Goal: Information Seeking & Learning: Check status

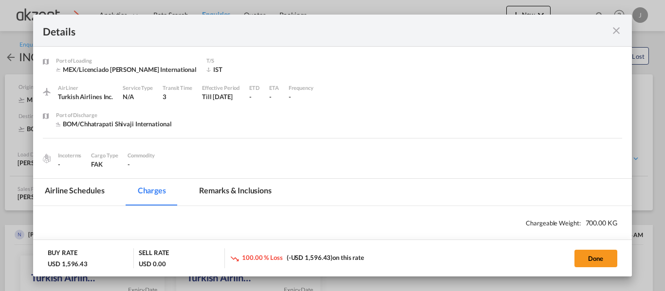
scroll to position [195, 0]
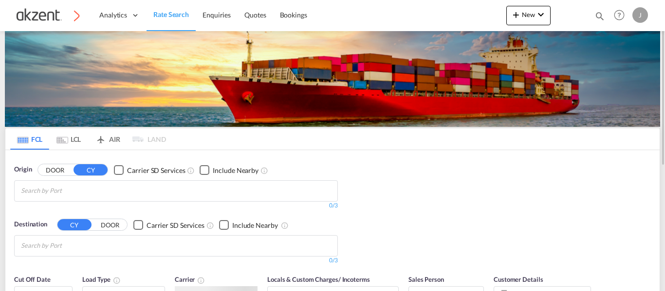
click at [588, 15] on div "Bookings Quotes Enquiries Help Resources Product Release J My Profile Logout" at bounding box center [619, 15] width 62 height 30
click at [596, 14] on md-icon "icon-magnify" at bounding box center [599, 16] width 11 height 11
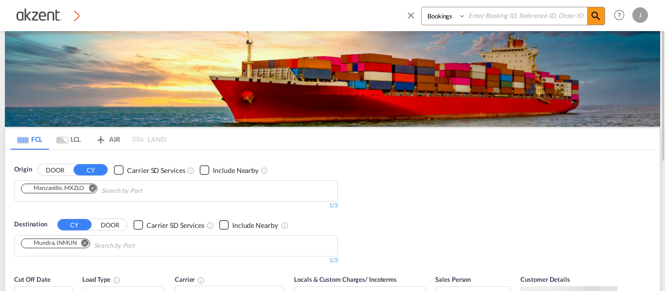
click at [518, 18] on input at bounding box center [526, 15] width 121 height 17
paste input "AKZ000007674"
type input "AKZ000007674"
click at [592, 17] on md-icon "icon-magnify" at bounding box center [596, 16] width 12 height 12
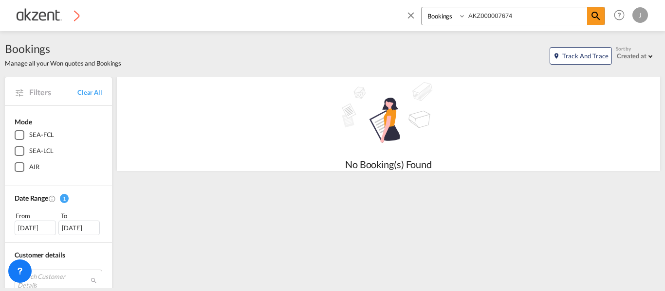
click at [454, 19] on select "Bookings Quotes Enquiries" at bounding box center [444, 16] width 46 height 18
select select "Quotes"
click at [421, 7] on select "Bookings Quotes Enquiries" at bounding box center [444, 16] width 46 height 18
click at [599, 12] on md-icon "icon-magnify" at bounding box center [596, 16] width 12 height 12
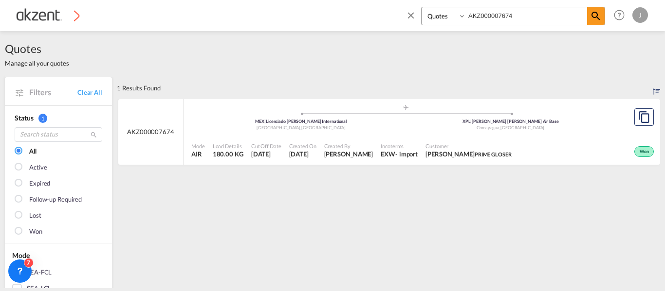
click at [423, 137] on div "Mode AIR Load Details 180.00 KG Cut Off Date [DATE] Created On [DATE] Created B…" at bounding box center [421, 150] width 476 height 29
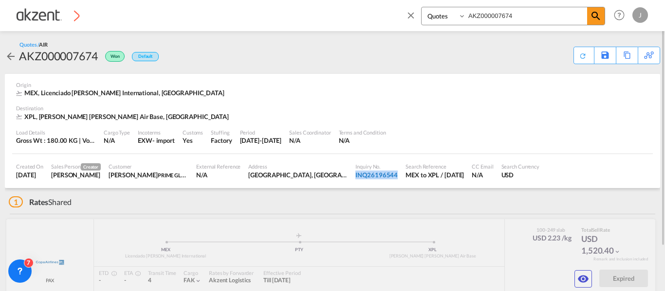
drag, startPoint x: 306, startPoint y: 172, endPoint x: 350, endPoint y: 176, distance: 44.0
click at [351, 176] on div "Inquiry No. INQ26196544" at bounding box center [376, 171] width 50 height 24
copy div "INQ26196544"
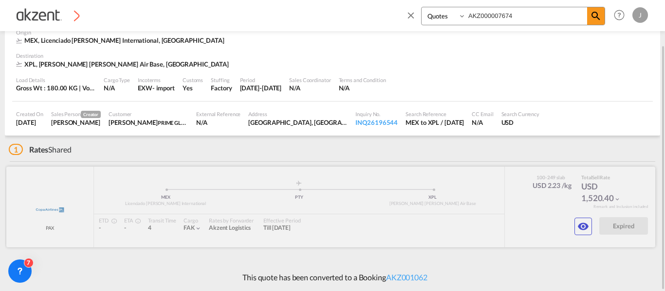
click at [400, 216] on div at bounding box center [330, 207] width 649 height 81
click at [578, 229] on md-icon "icon-eye" at bounding box center [583, 227] width 12 height 12
click at [580, 226] on body "Analytics Dashboard Rate Search Enquiries Quotes Bookings Bookings Quotes Enqui…" at bounding box center [332, 145] width 665 height 291
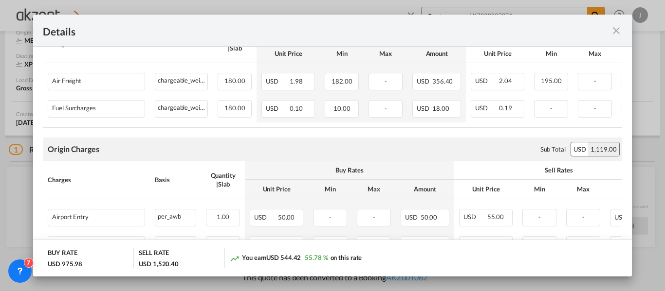
scroll to position [0, 76]
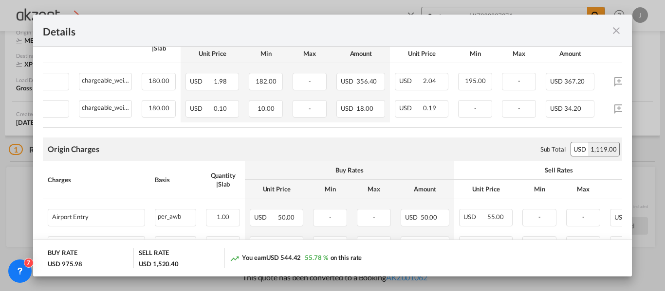
drag, startPoint x: 208, startPoint y: 59, endPoint x: 260, endPoint y: 58, distance: 51.6
click at [208, 59] on th "Unit Price" at bounding box center [212, 53] width 63 height 19
click at [196, 141] on div "Origin Charges Please enter leg name Leg Name Already Exists Sub Total USD 1,11…" at bounding box center [332, 149] width 579 height 23
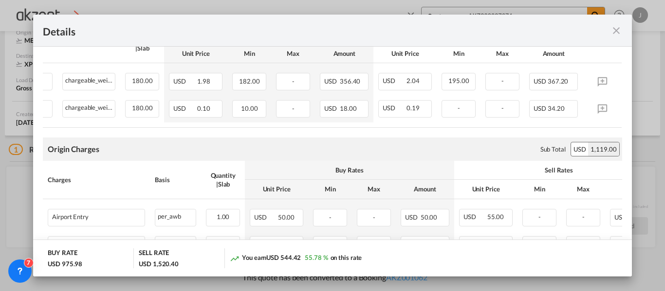
drag, startPoint x: 194, startPoint y: 167, endPoint x: 226, endPoint y: 173, distance: 32.2
click at [194, 167] on th "Basis" at bounding box center [175, 180] width 51 height 38
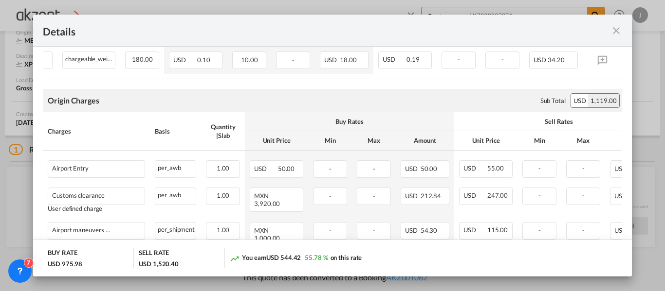
click at [144, 142] on th "Charges" at bounding box center [96, 131] width 107 height 38
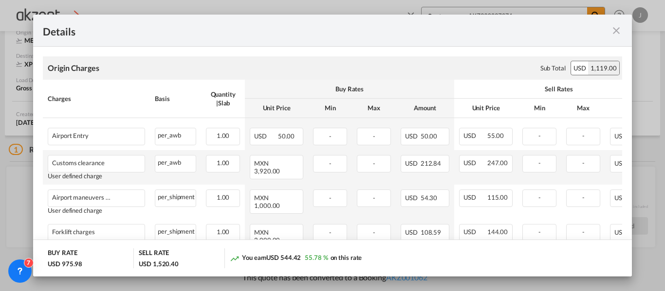
scroll to position [341, 0]
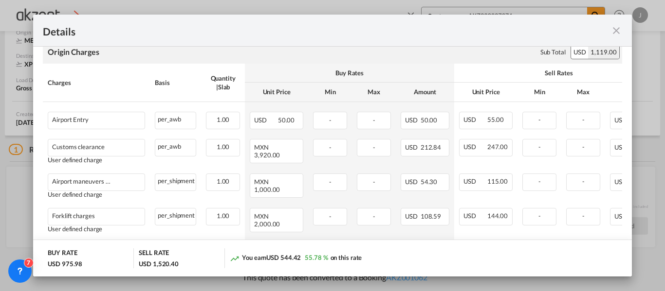
click at [157, 87] on div "Basis" at bounding box center [175, 82] width 41 height 9
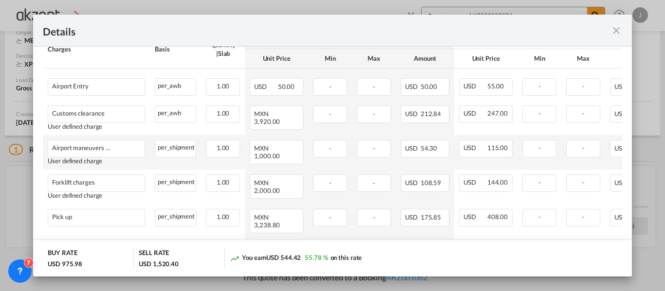
scroll to position [389, 0]
